Goal: Transaction & Acquisition: Purchase product/service

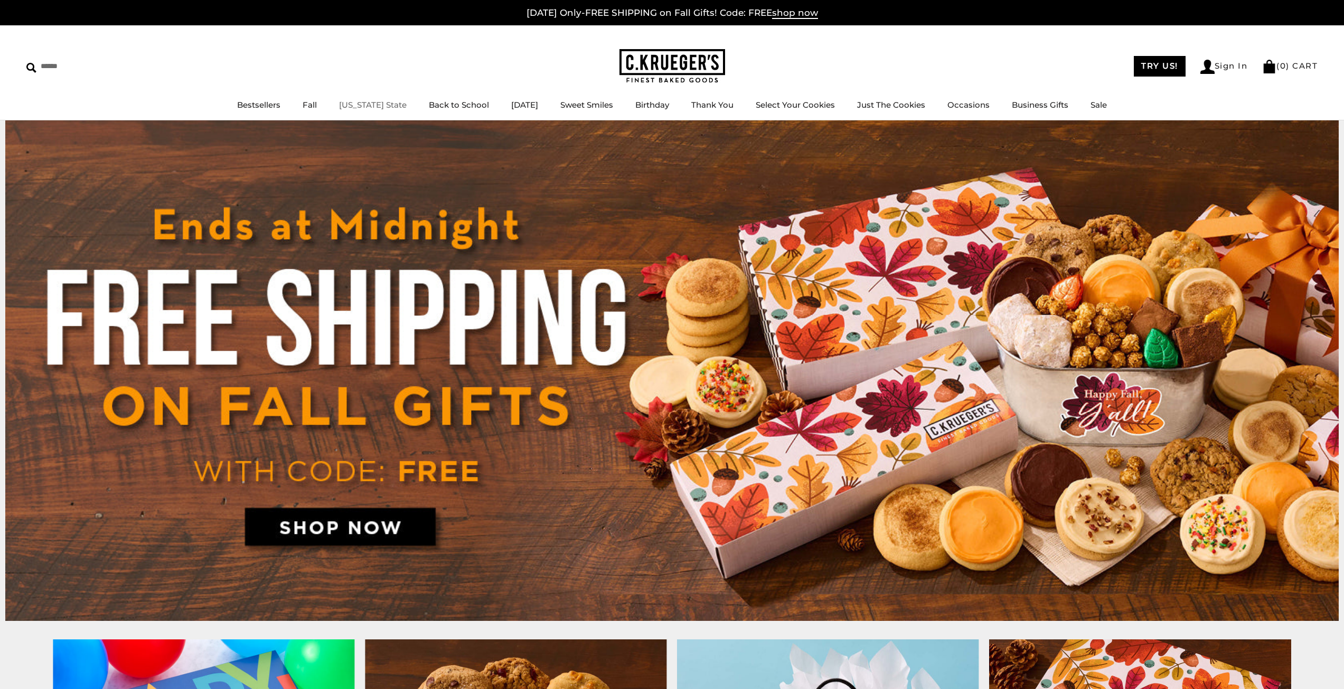
click at [359, 106] on link "[US_STATE] State" at bounding box center [373, 105] width 68 height 10
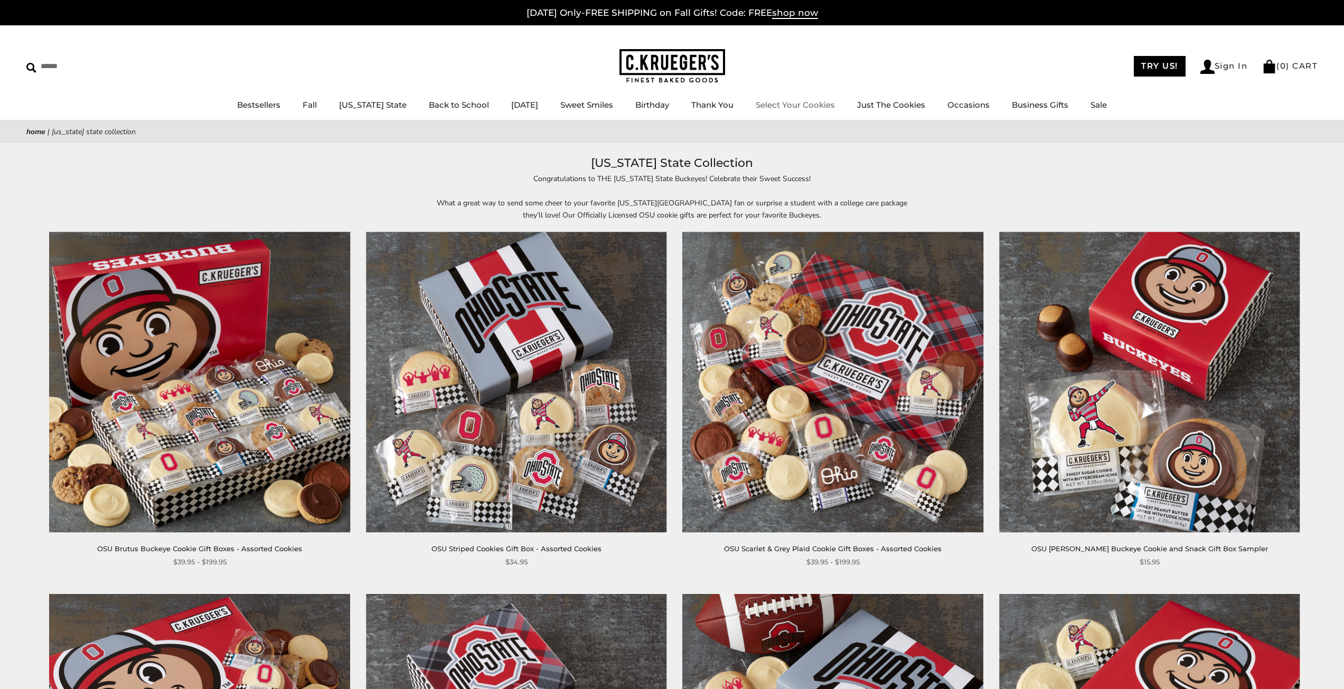
click at [627, 62] on img at bounding box center [673, 66] width 106 height 34
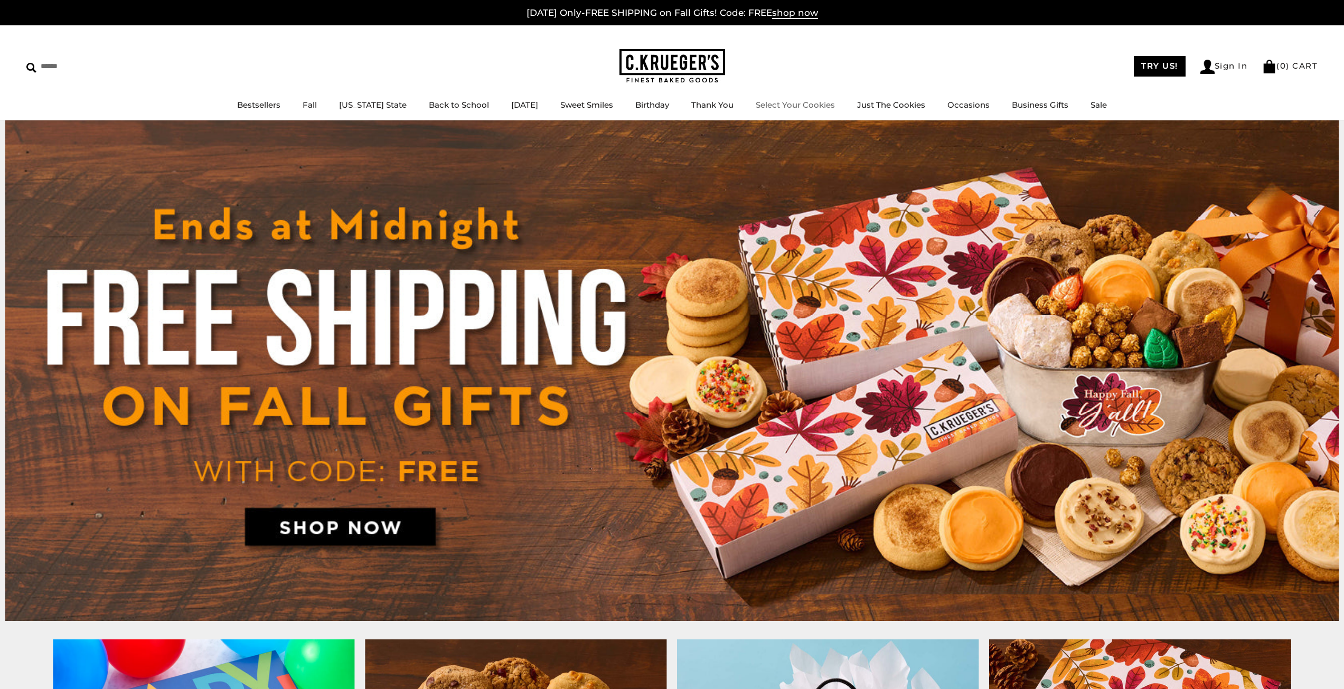
click at [786, 111] on li "Select Your Cookies" at bounding box center [795, 105] width 79 height 13
click at [787, 101] on link "Select Your Cookies" at bounding box center [795, 105] width 79 height 10
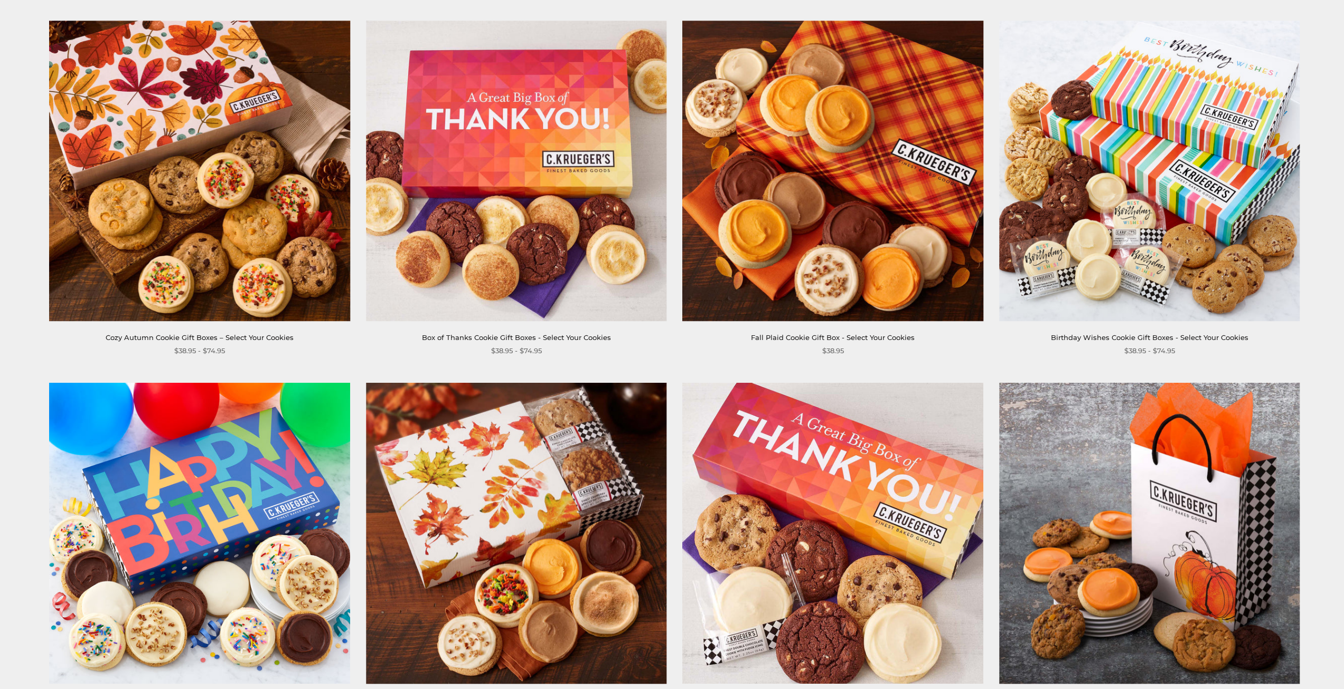
scroll to position [53, 0]
